Goal: Transaction & Acquisition: Purchase product/service

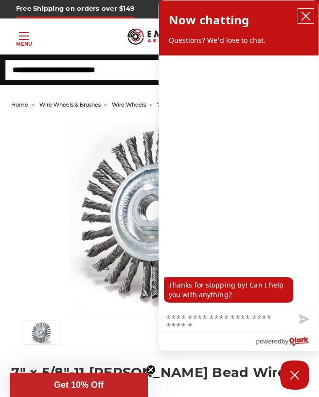
click at [303, 23] on button "close chatbox" at bounding box center [306, 16] width 16 height 15
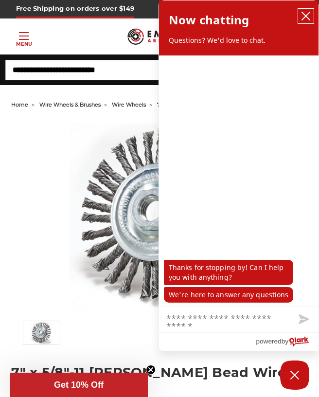
click at [307, 20] on icon "close chatbox" at bounding box center [306, 16] width 10 height 10
